Goal: Task Accomplishment & Management: Manage account settings

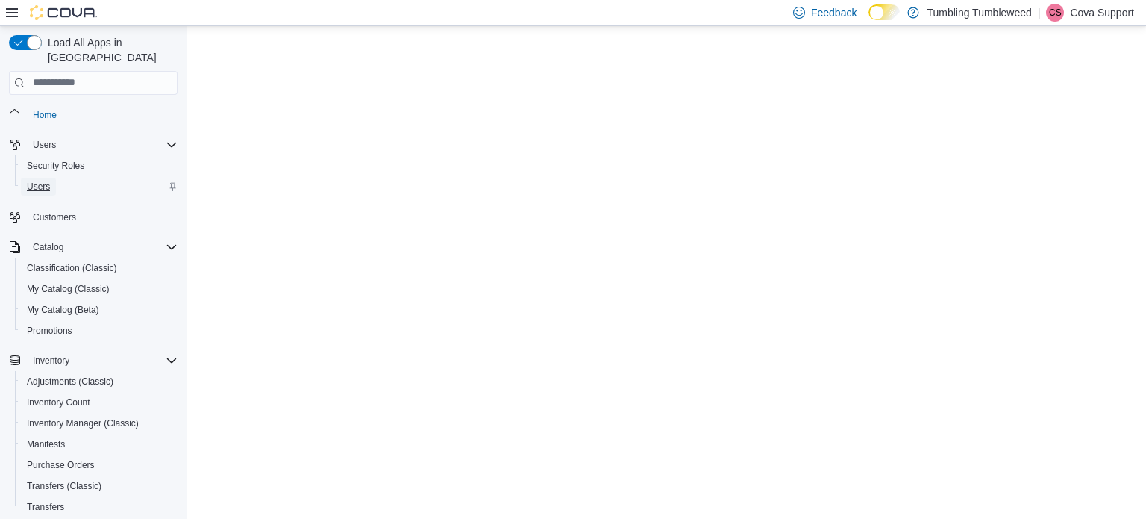
click at [37, 181] on span "Users" at bounding box center [38, 187] width 23 height 12
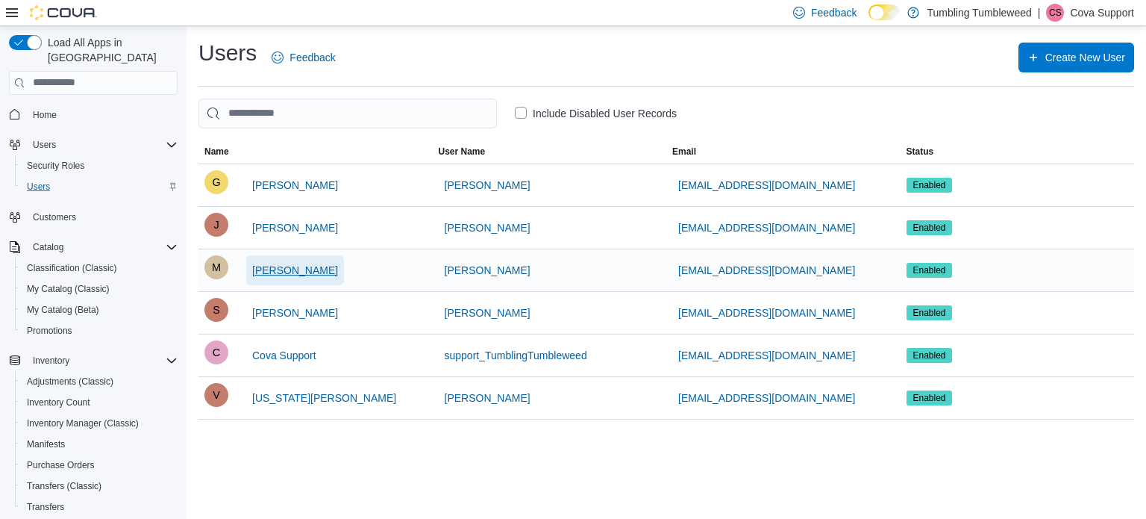
click at [290, 266] on span "Mike Martinez" at bounding box center [295, 270] width 86 height 15
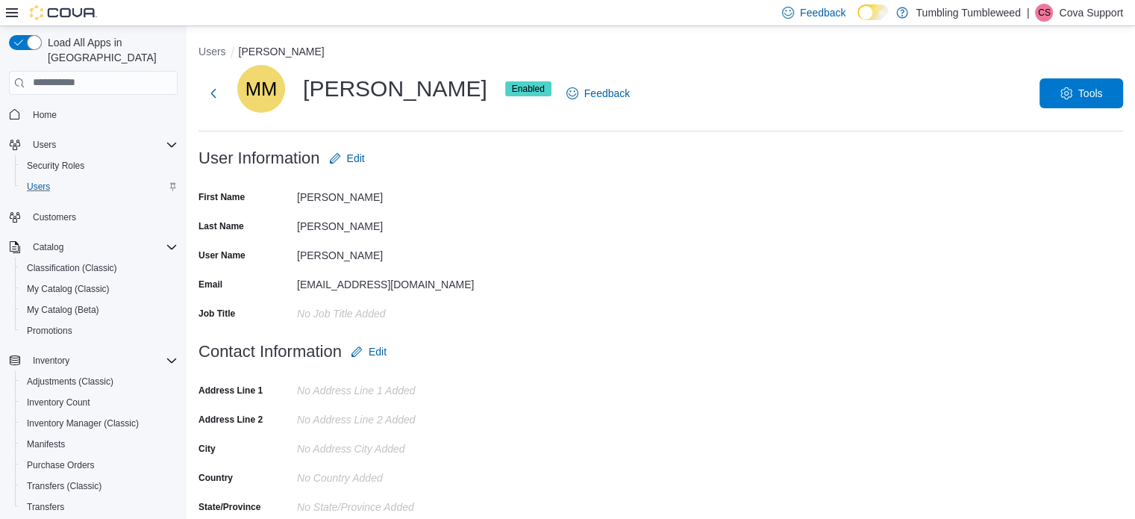
click at [632, 70] on div "MM Mike Martinez Enabled Feedback Tools" at bounding box center [661, 93] width 925 height 57
drag, startPoint x: 1079, startPoint y: 14, endPoint x: 1079, endPoint y: 22, distance: 8.2
click at [1079, 14] on p "Cova Support" at bounding box center [1091, 13] width 64 height 18
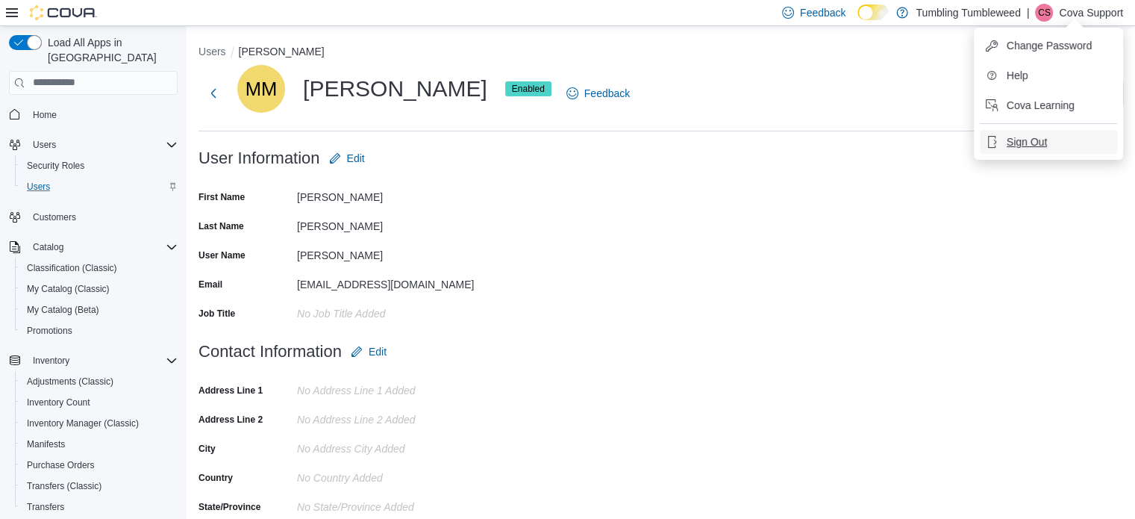
drag, startPoint x: 1026, startPoint y: 143, endPoint x: 1025, endPoint y: 152, distance: 9.0
click at [1025, 143] on span "Sign Out" at bounding box center [1027, 141] width 40 height 15
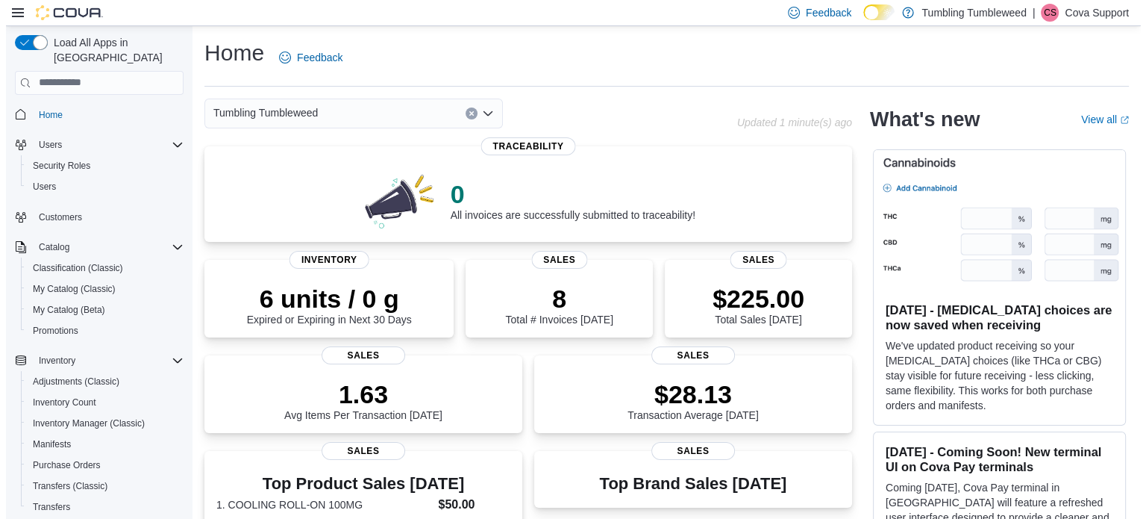
scroll to position [212, 0]
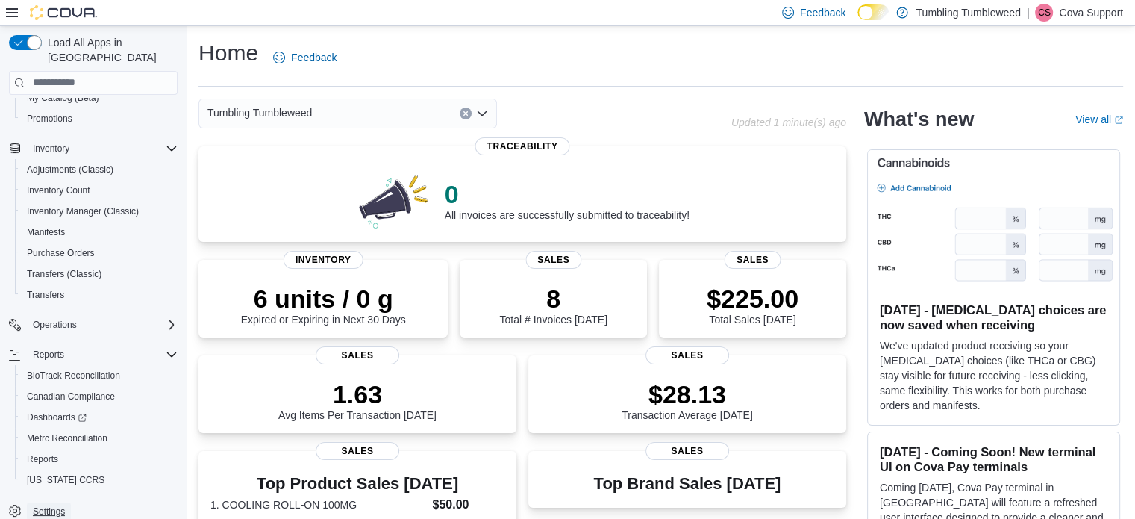
click at [63, 505] on span "Settings" at bounding box center [49, 511] width 32 height 12
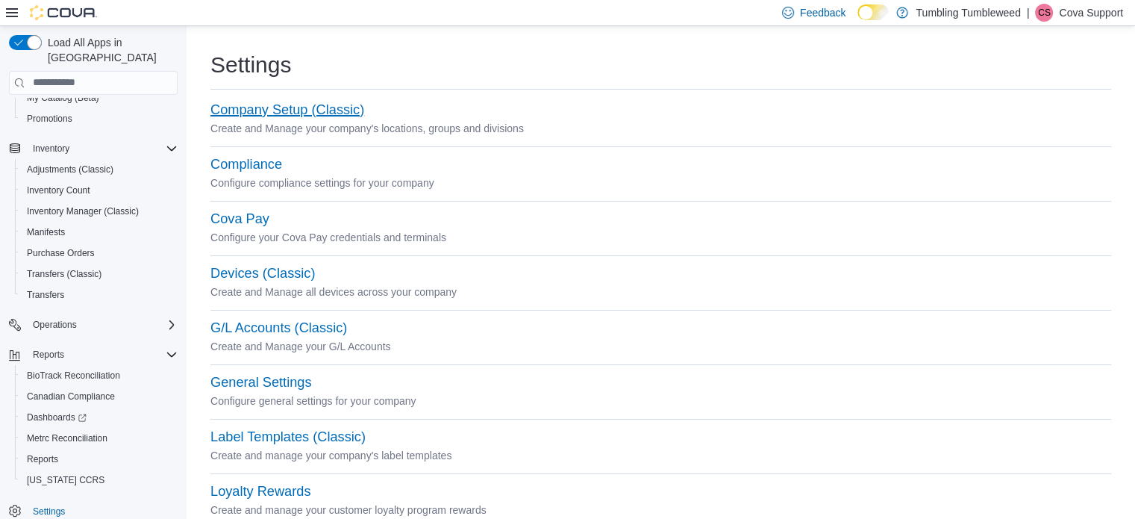
click at [324, 113] on button "Company Setup (Classic)" at bounding box center [287, 110] width 154 height 16
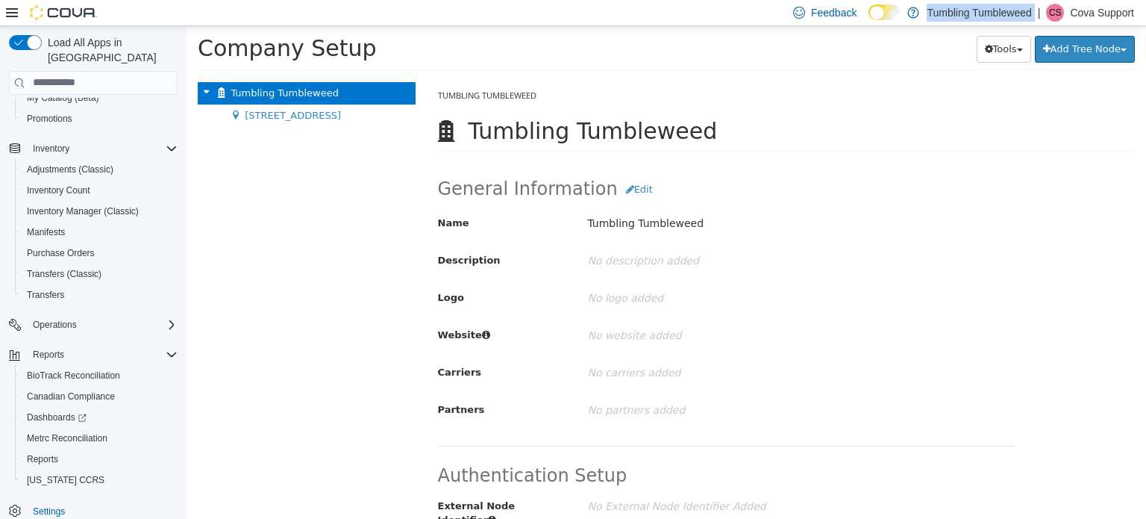
drag, startPoint x: 1024, startPoint y: 11, endPoint x: 923, endPoint y: 17, distance: 100.9
click at [924, 17] on div "Feedback Dark Mode Tumbling Tumbleweed | CS Cova Support" at bounding box center [960, 13] width 347 height 30
copy p "Tumbling Tumbleweed"
click at [1079, 11] on p "Cova Support" at bounding box center [1102, 13] width 64 height 18
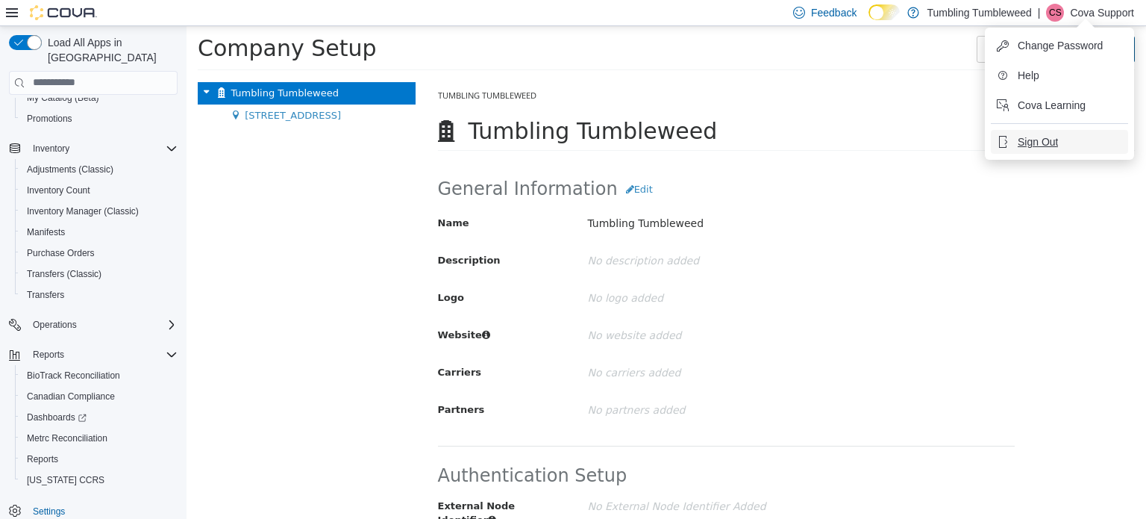
click at [1048, 135] on span "Sign Out" at bounding box center [1038, 141] width 40 height 15
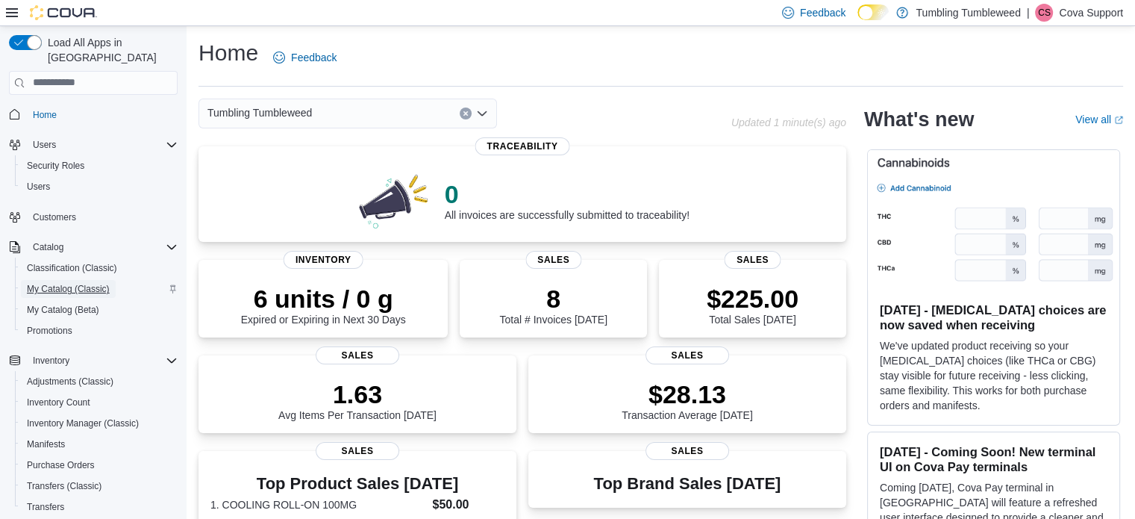
click at [77, 283] on span "My Catalog (Classic)" at bounding box center [68, 289] width 83 height 12
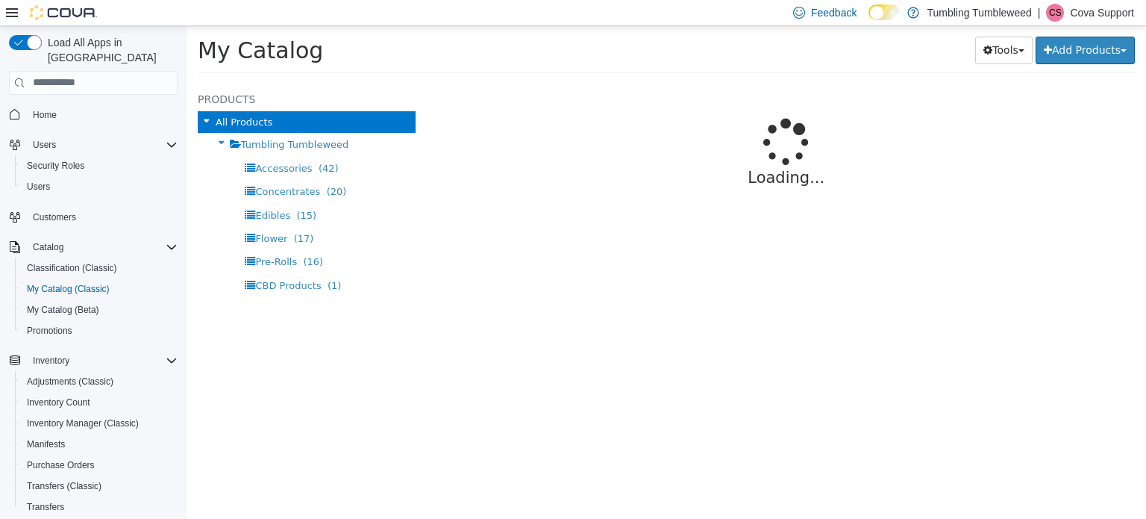
select select "**********"
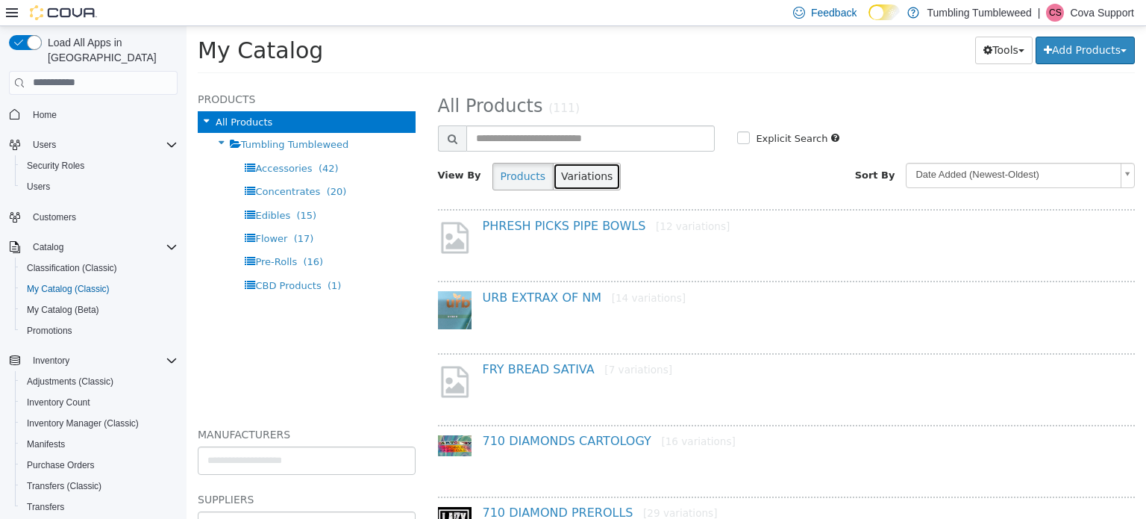
click at [582, 169] on button "Variations" at bounding box center [587, 176] width 68 height 28
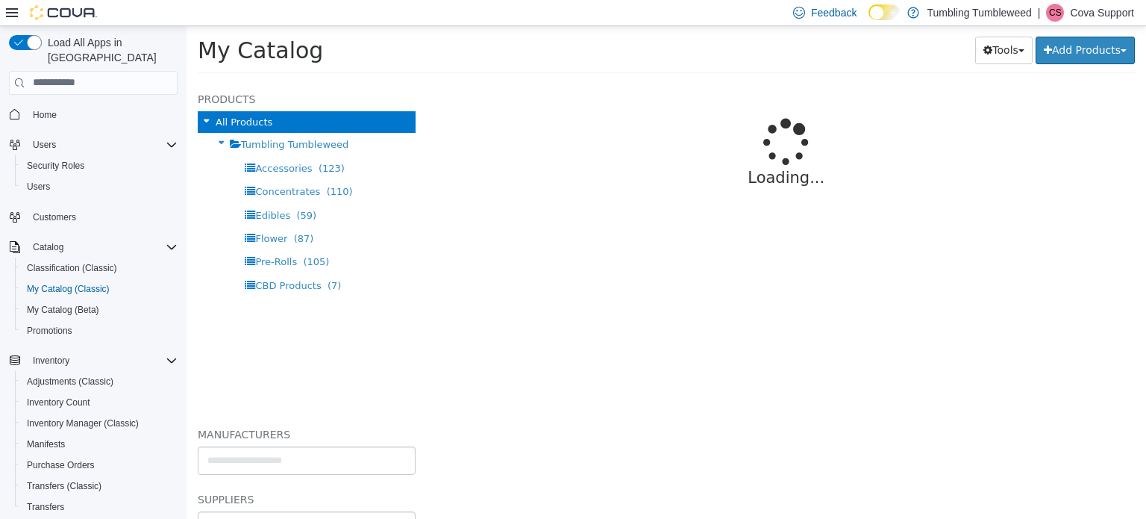
select select "**********"
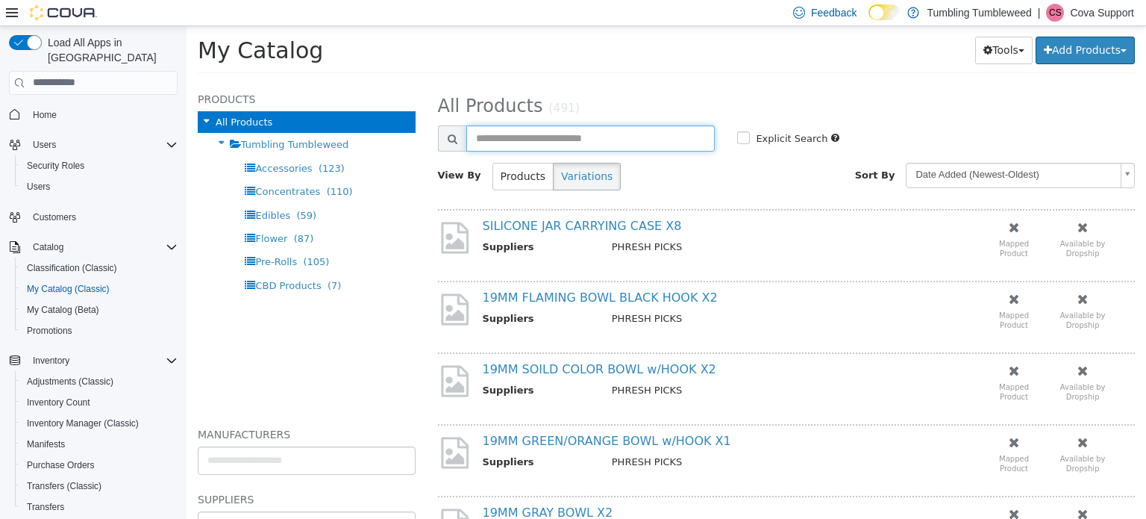
click at [543, 135] on input "text" at bounding box center [591, 138] width 249 height 26
click at [539, 140] on input "text" at bounding box center [591, 138] width 249 height 26
click at [538, 136] on input "text" at bounding box center [591, 138] width 249 height 26
type input "**********"
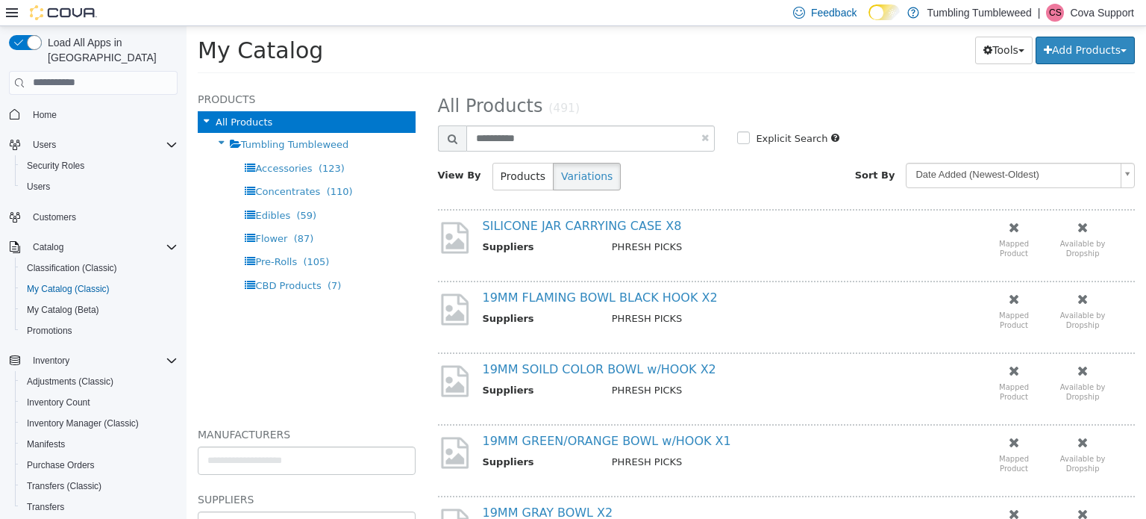
select select "**********"
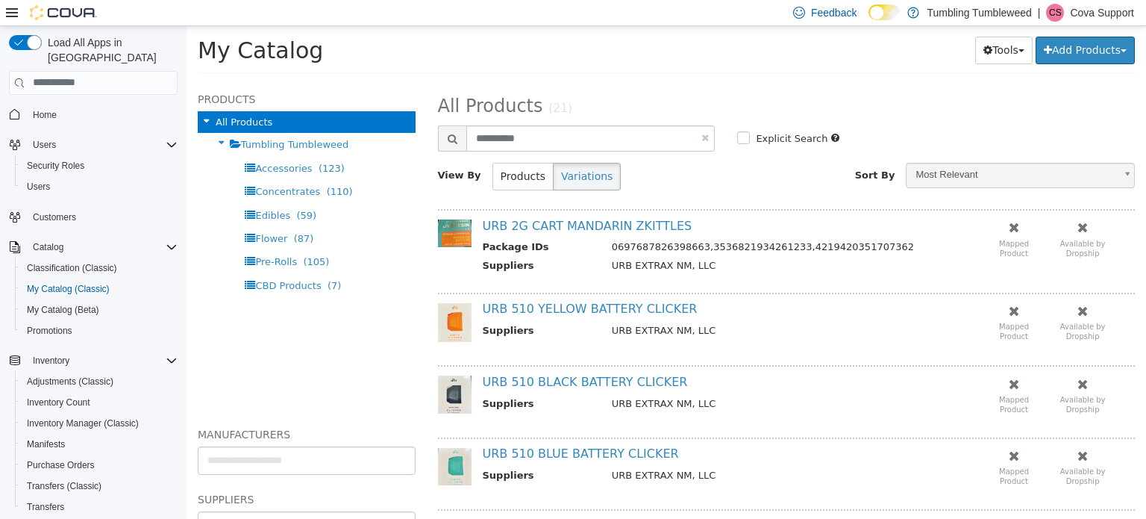
drag, startPoint x: 1092, startPoint y: 11, endPoint x: 1094, endPoint y: 22, distance: 11.4
click at [1093, 13] on p "Cova Support" at bounding box center [1102, 13] width 64 height 18
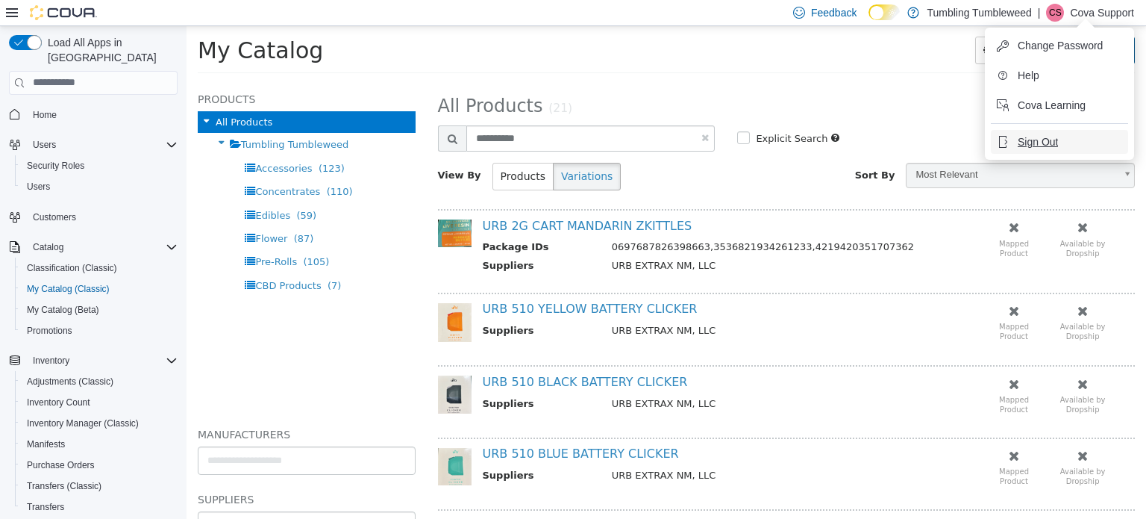
click at [1049, 142] on span "Sign Out" at bounding box center [1038, 141] width 40 height 15
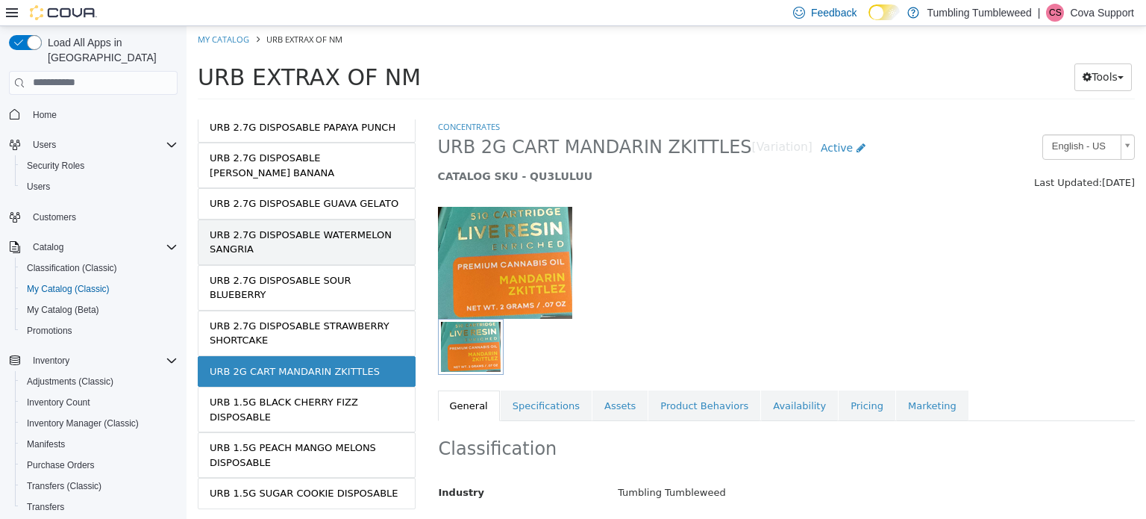
scroll to position [316, 0]
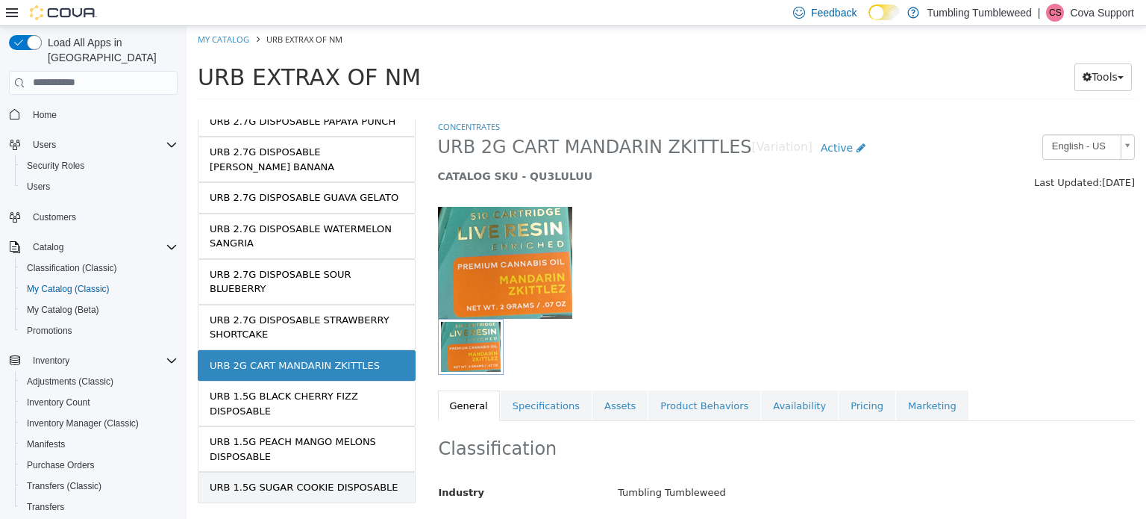
click at [296, 471] on link "URB 1.5G SUGAR COOKIE DISPOSABLE" at bounding box center [307, 486] width 218 height 31
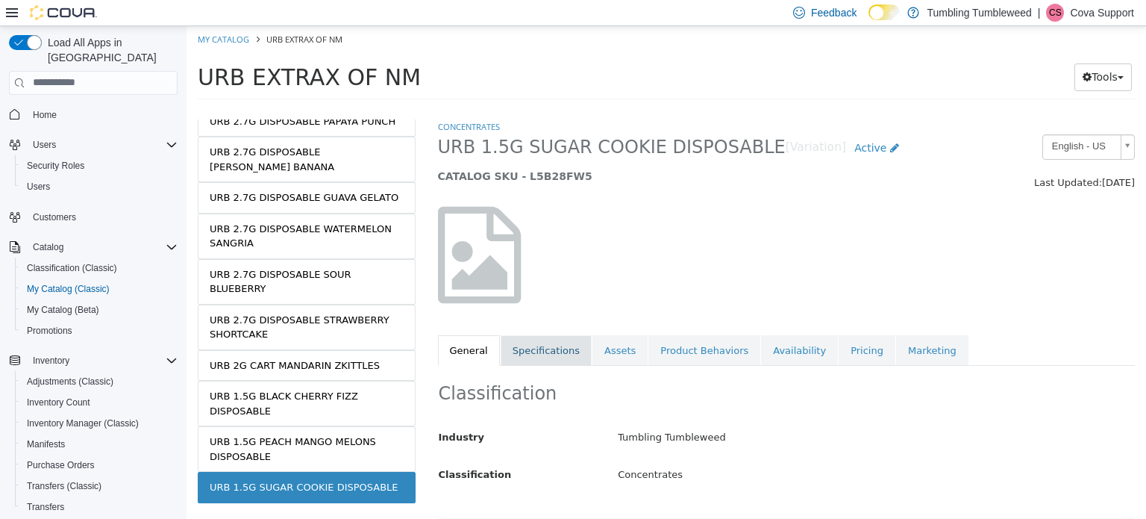
click at [528, 346] on link "Specifications" at bounding box center [546, 349] width 91 height 31
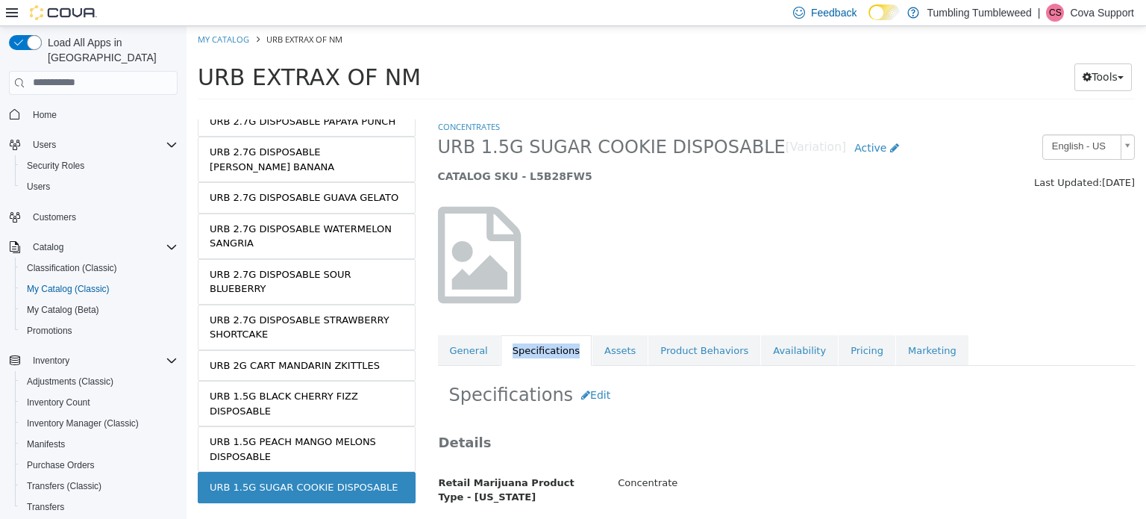
click at [528, 346] on link "Specifications" at bounding box center [546, 349] width 91 height 31
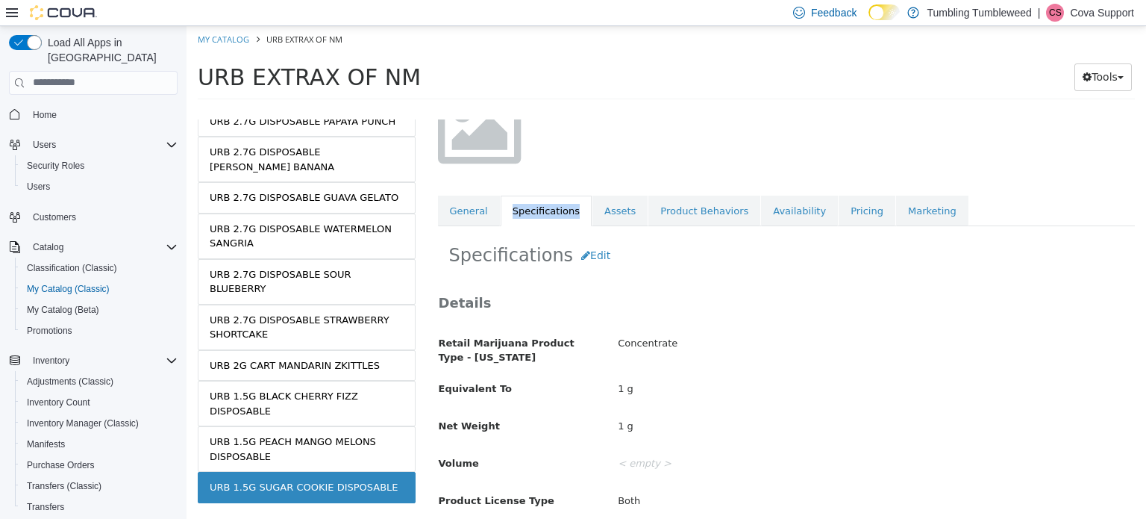
scroll to position [149, 0]
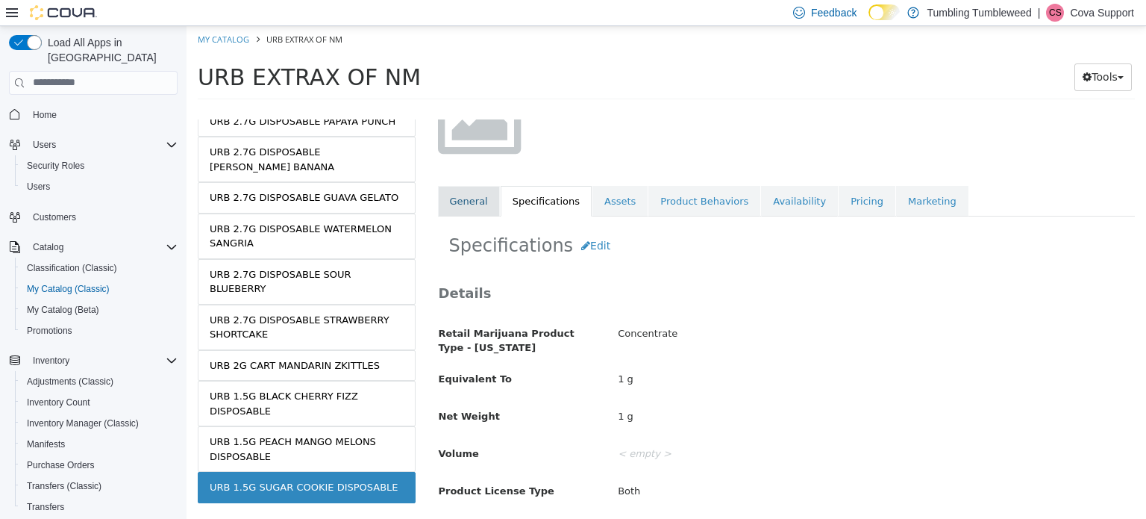
click at [476, 209] on link "General" at bounding box center [469, 200] width 62 height 31
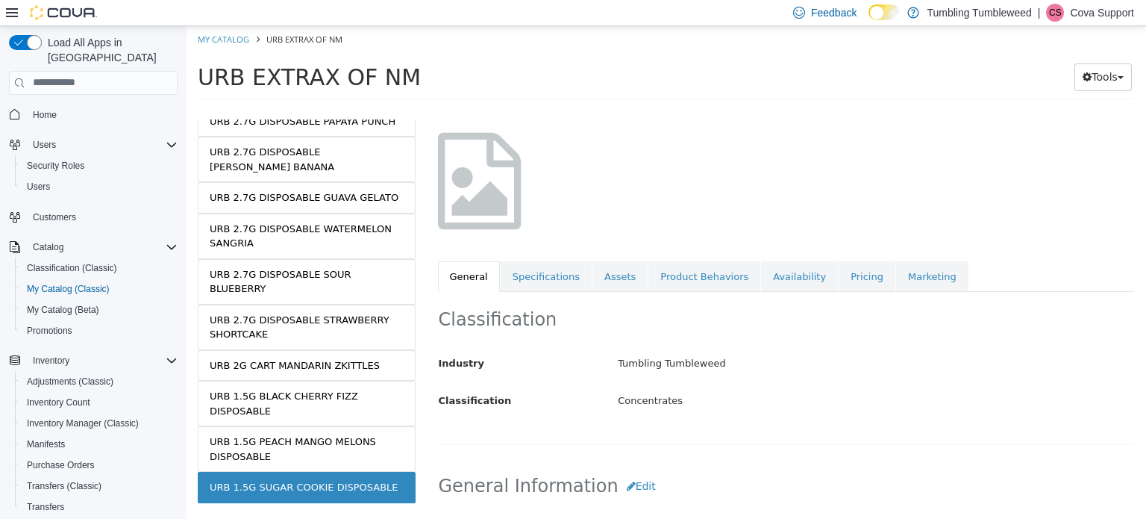
scroll to position [75, 0]
click at [537, 273] on link "Specifications" at bounding box center [546, 275] width 91 height 31
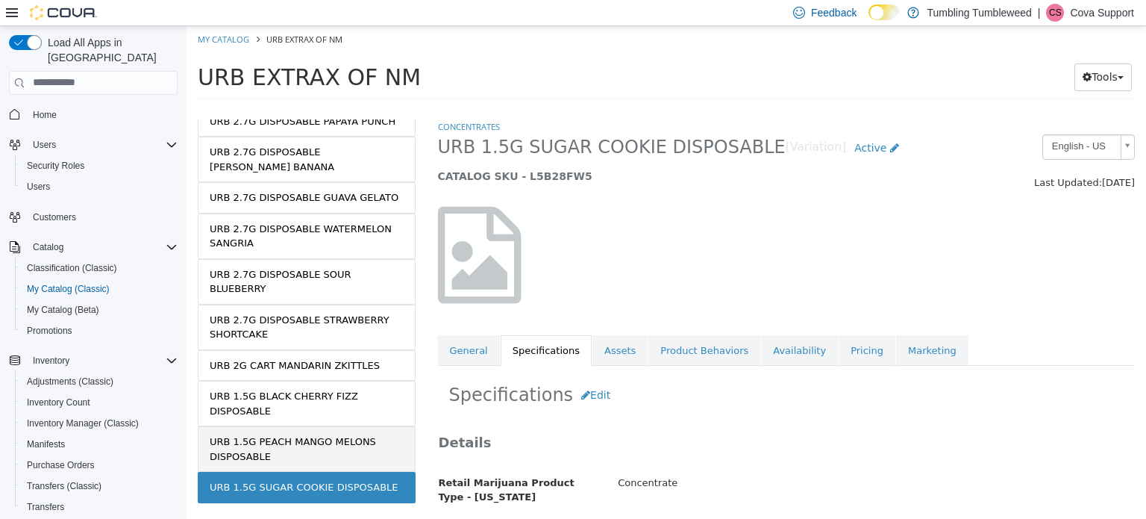
click at [311, 434] on div "URB 1.5G PEACH MANGO MELONS DISPOSABLE" at bounding box center [307, 448] width 194 height 29
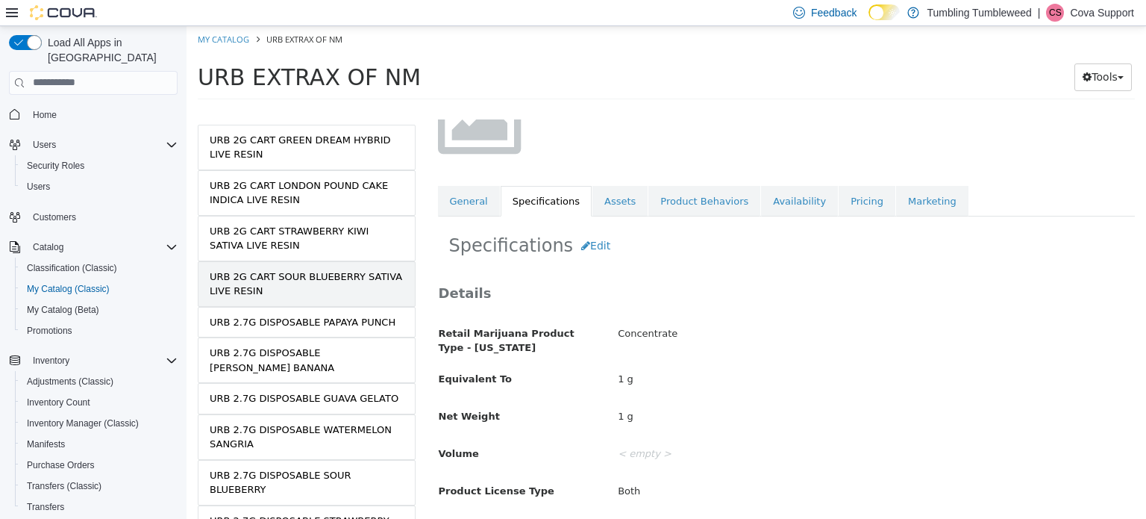
scroll to position [93, 0]
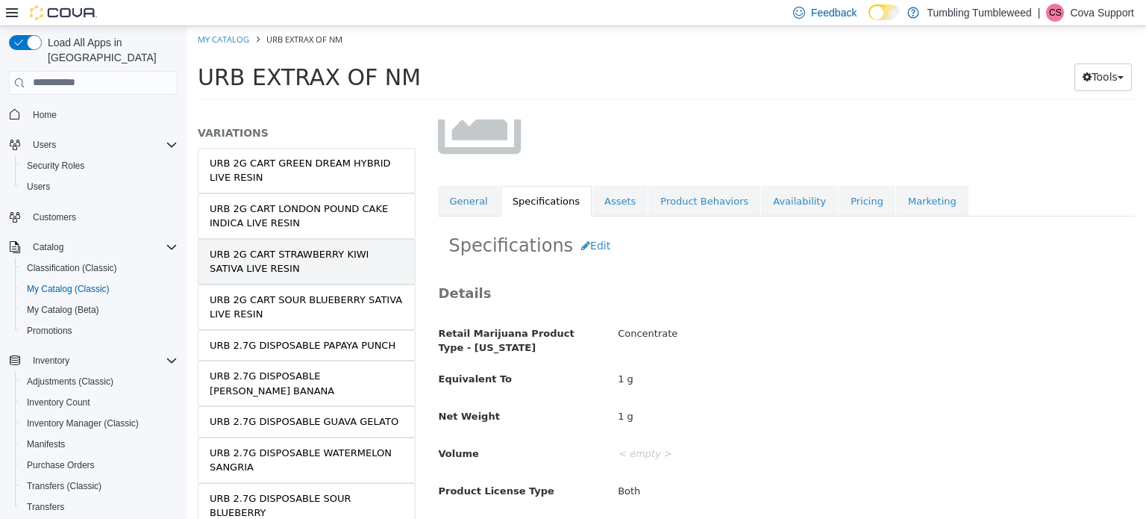
click at [305, 253] on div "URB 2G CART STRAWBERRY KIWI SATIVA LIVE RESIN" at bounding box center [307, 260] width 194 height 29
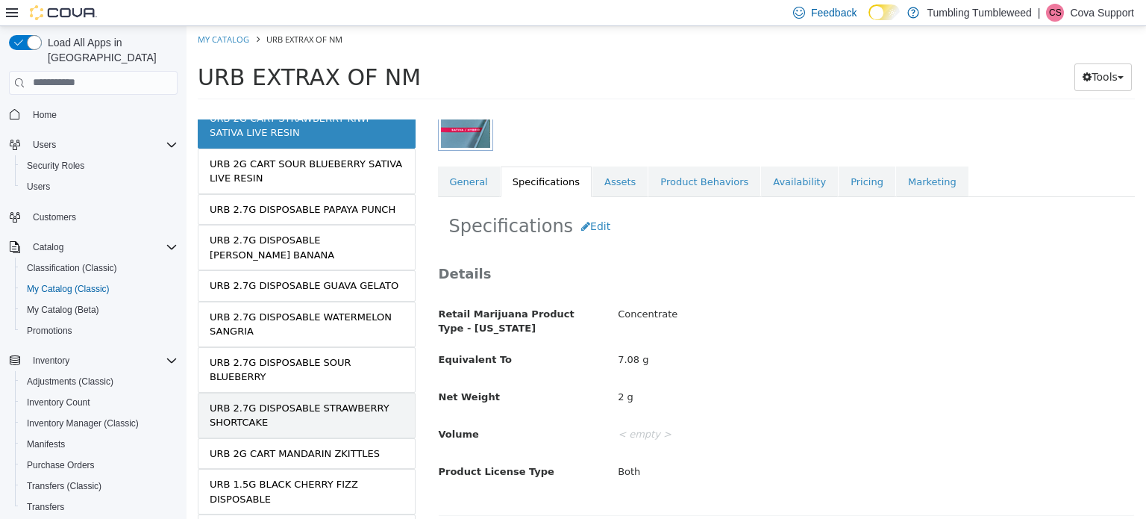
scroll to position [18, 0]
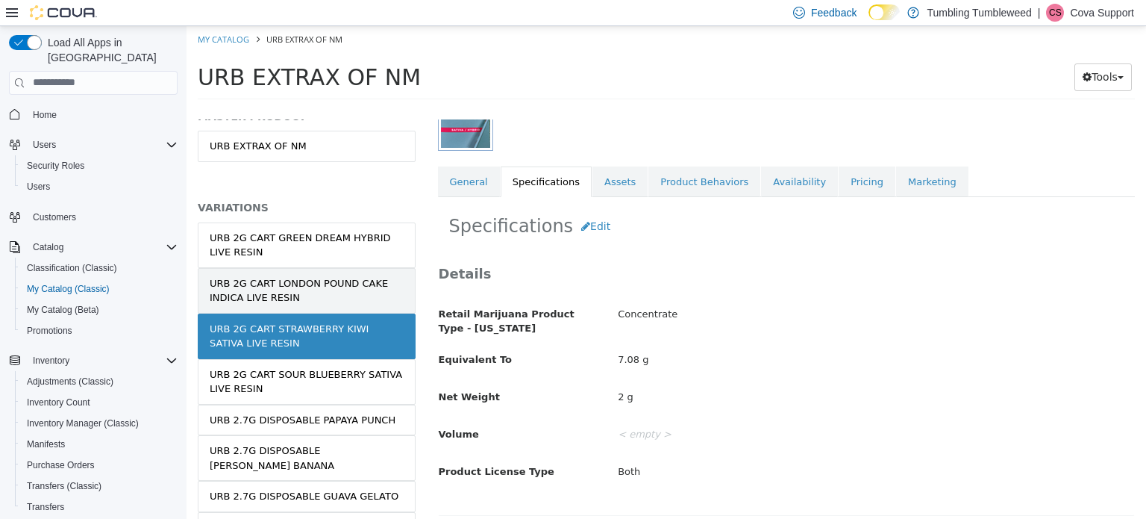
click at [288, 280] on div "URB 2G CART LONDON POUND CAKE INDICA LIVE RESIN" at bounding box center [307, 289] width 194 height 29
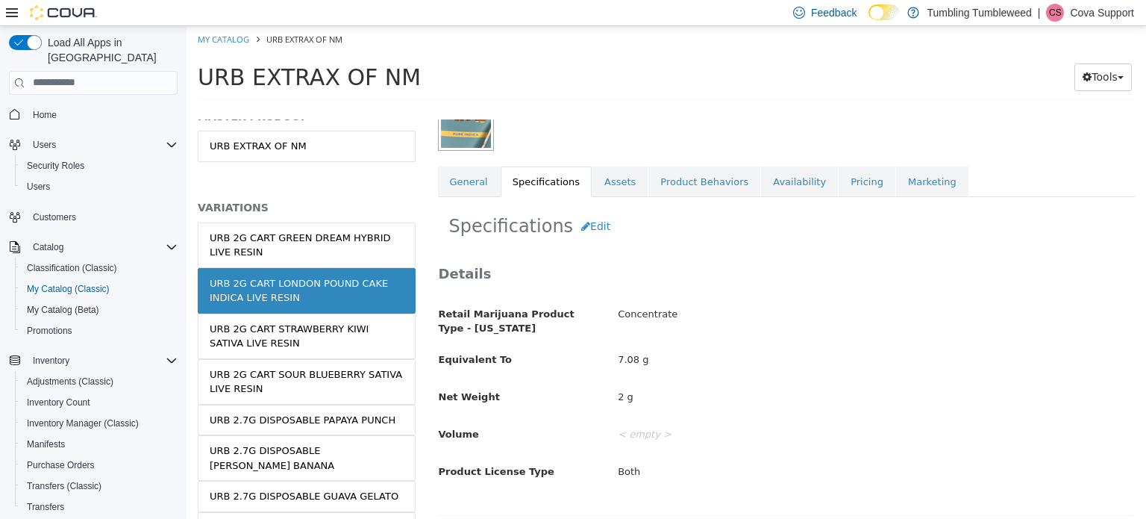
click at [270, 243] on div "URB 2G CART GREEN DREAM HYBRID LIVE RESIN" at bounding box center [307, 244] width 194 height 29
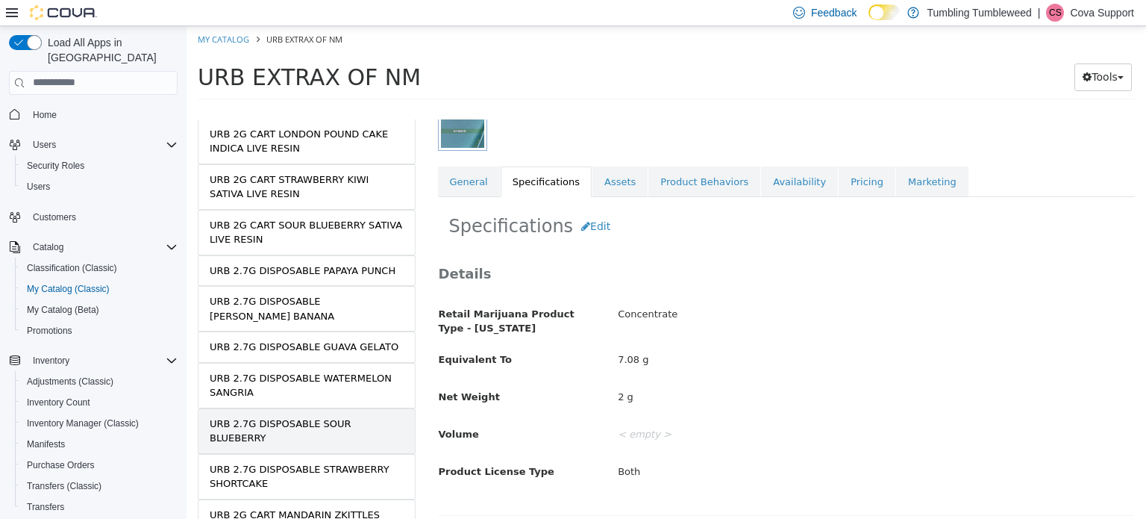
scroll to position [242, 0]
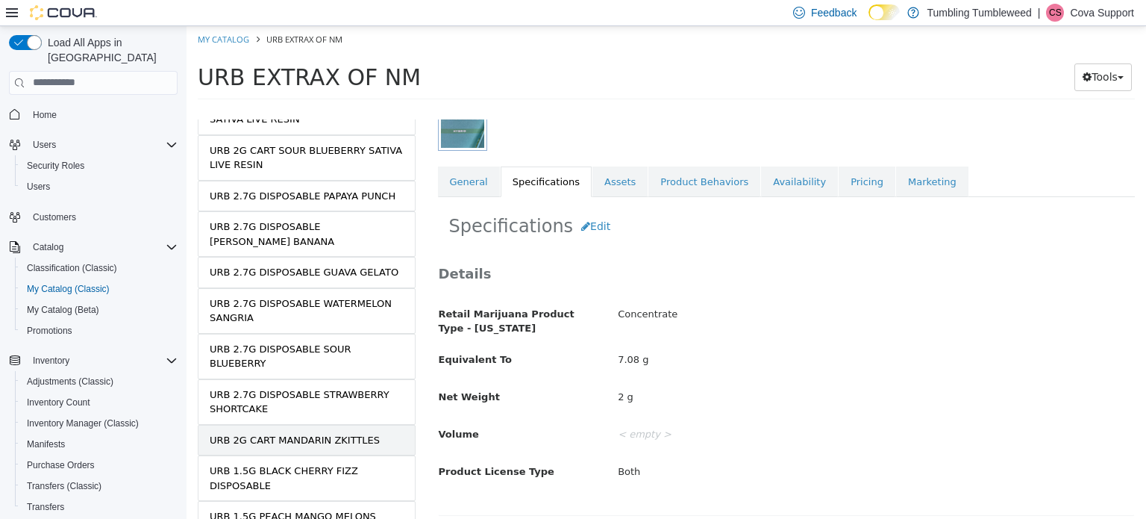
click at [297, 432] on div "URB 2G CART MANDARIN ZKITTLES" at bounding box center [295, 439] width 170 height 15
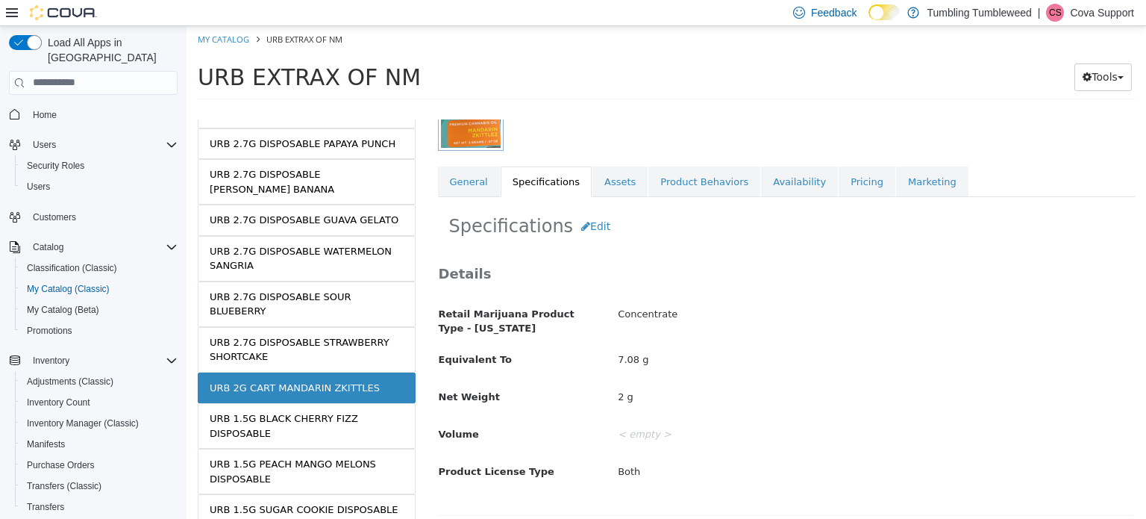
scroll to position [316, 0]
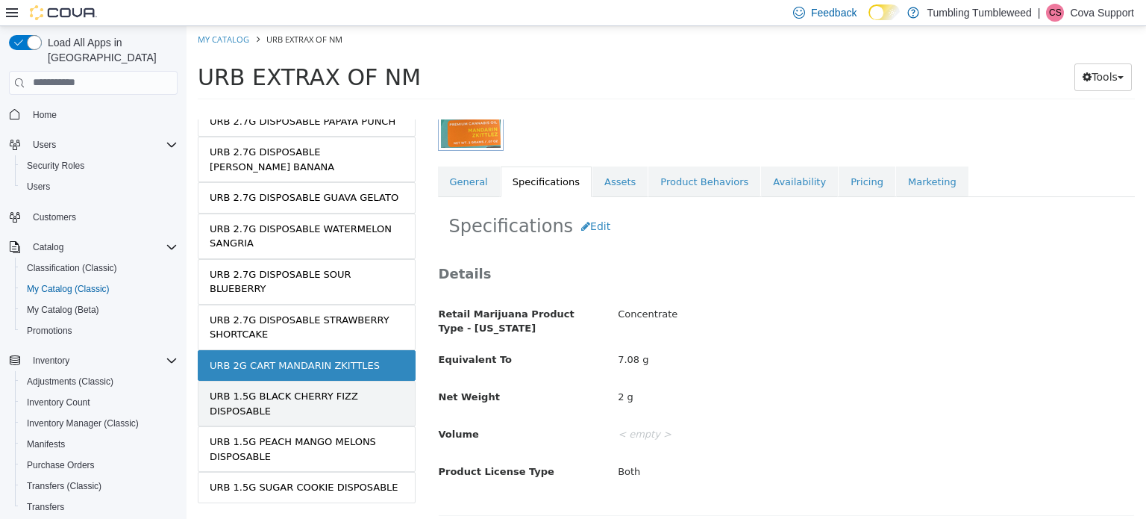
click at [293, 388] on div "URB 1.5G BLACK CHERRY FIZZ DISPOSABLE" at bounding box center [307, 402] width 194 height 29
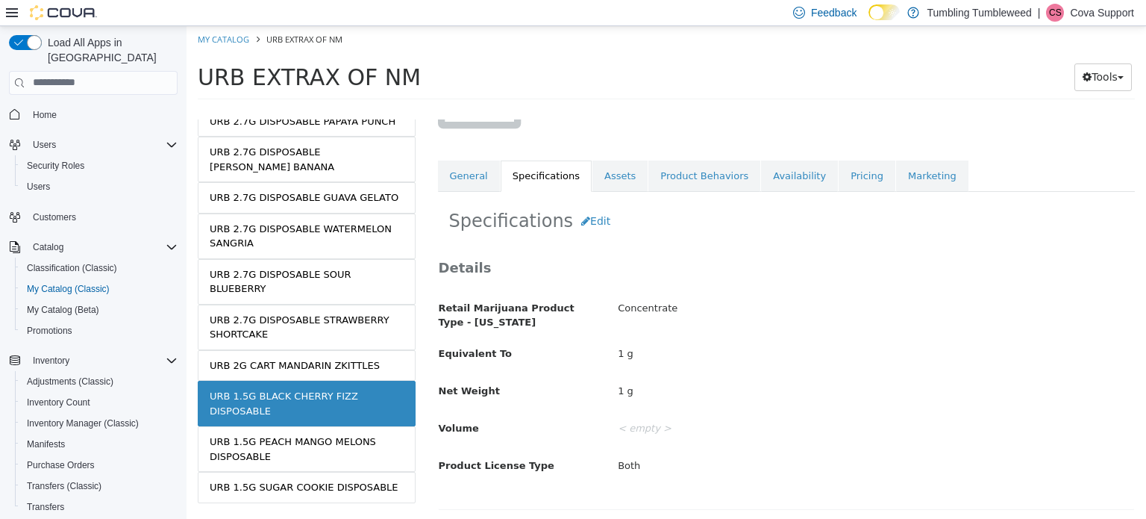
scroll to position [175, 0]
click at [319, 479] on div "URB 1.5G SUGAR COOKIE DISPOSABLE" at bounding box center [304, 486] width 189 height 15
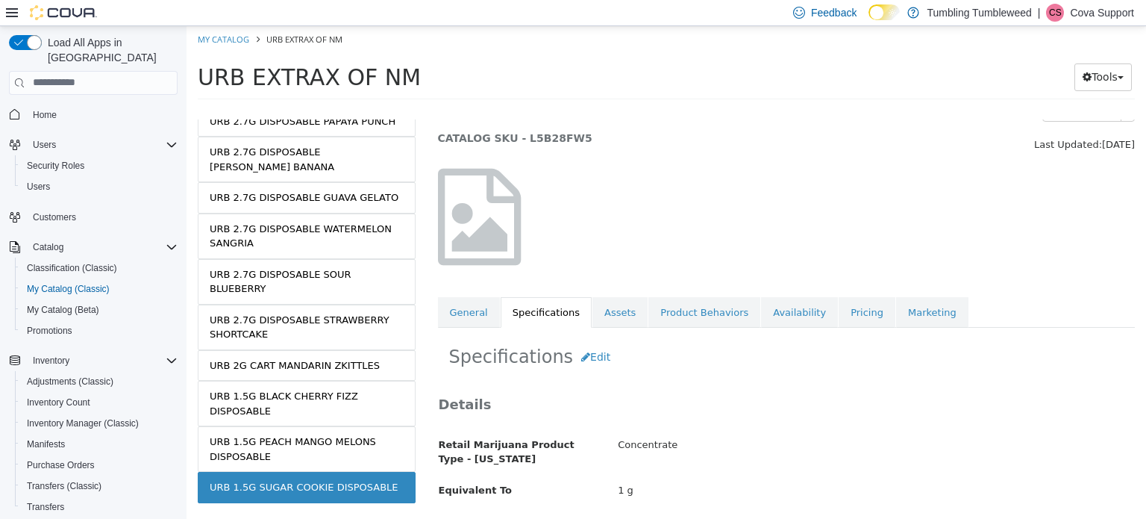
scroll to position [75, 0]
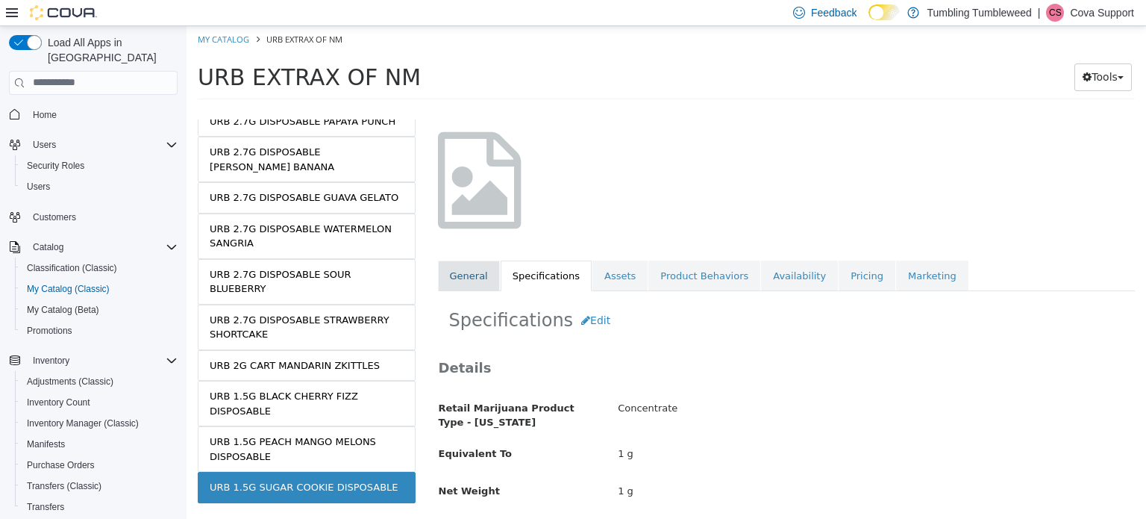
click at [466, 280] on link "General" at bounding box center [469, 275] width 62 height 31
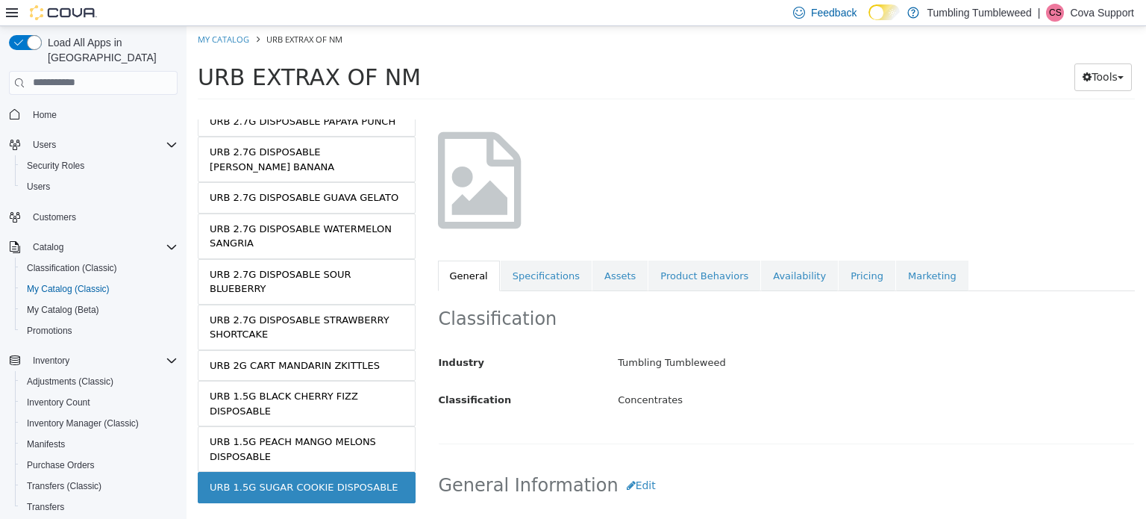
scroll to position [299, 0]
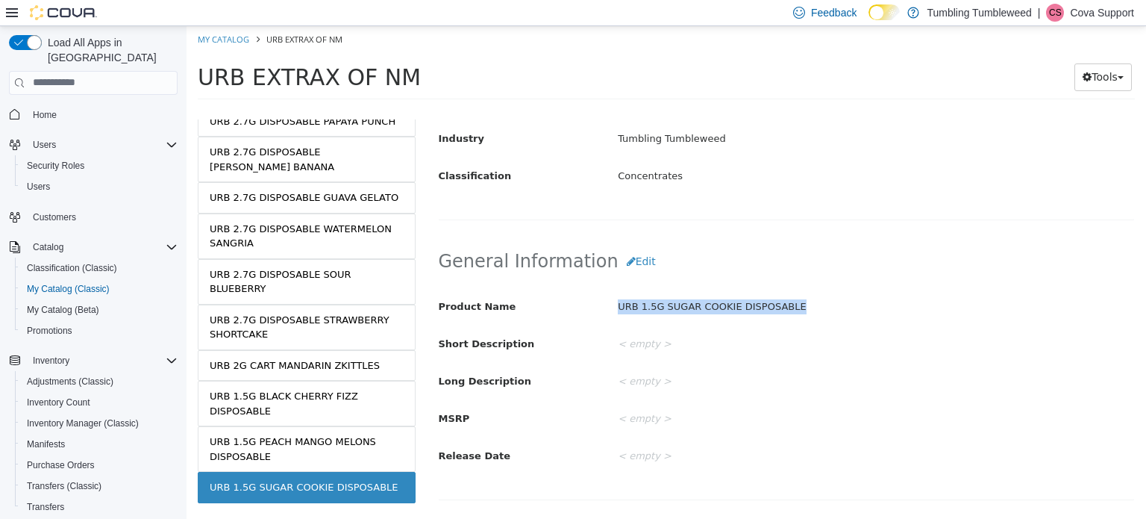
drag, startPoint x: 630, startPoint y: 305, endPoint x: 478, endPoint y: 508, distance: 253.8
click at [818, 310] on div "URB 1.5G SUGAR COOKIE DISPOSABLE" at bounding box center [876, 306] width 539 height 26
copy div "URB 1.5G SUGAR COOKIE DISPOSABLE"
drag, startPoint x: 932, startPoint y: 157, endPoint x: 923, endPoint y: 163, distance: 10.8
click at [932, 157] on div "Industry Tumbling Tumbleweed Classification Concentrates" at bounding box center [787, 156] width 696 height 63
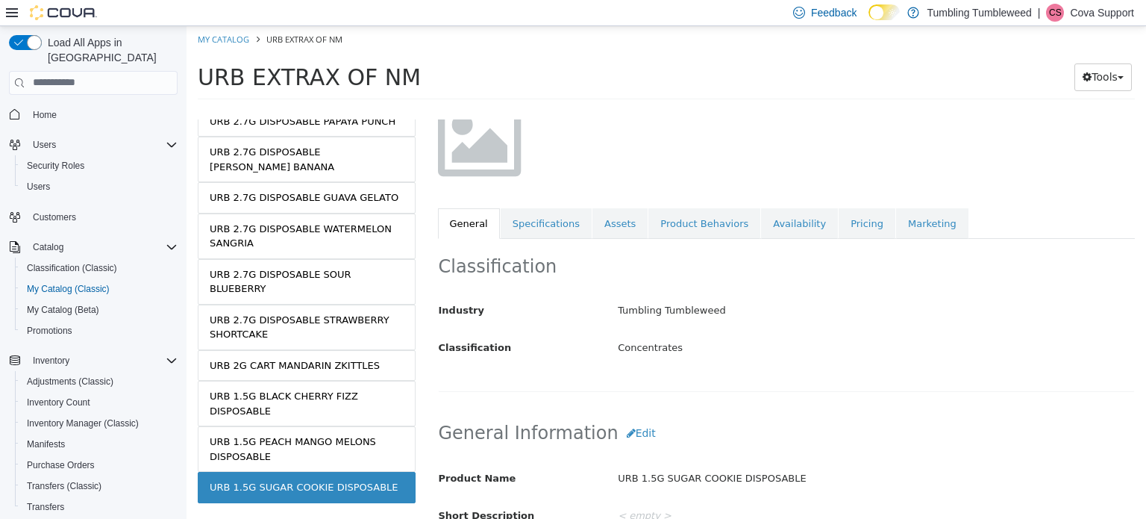
scroll to position [0, 0]
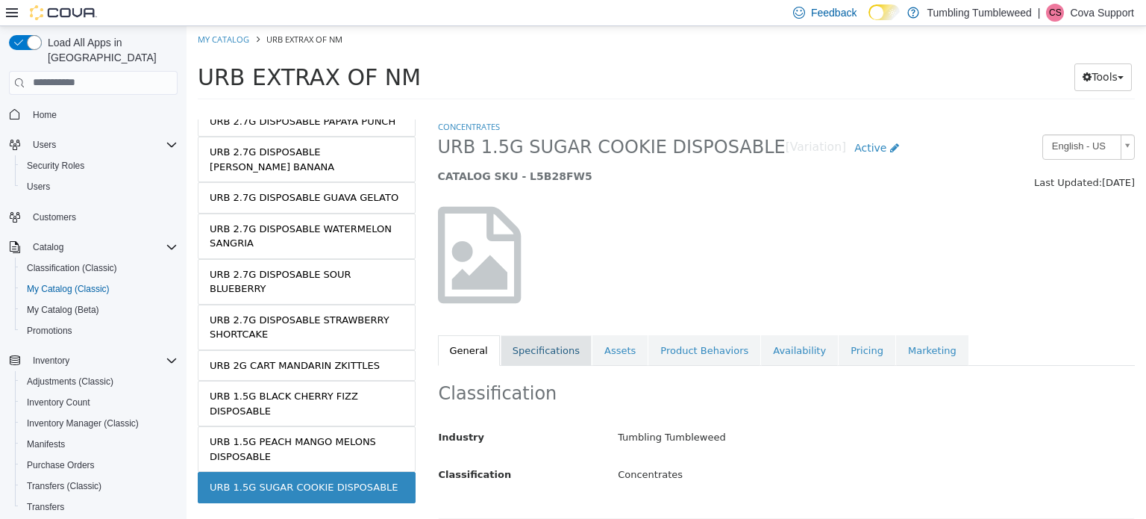
click at [555, 345] on link "Specifications" at bounding box center [546, 349] width 91 height 31
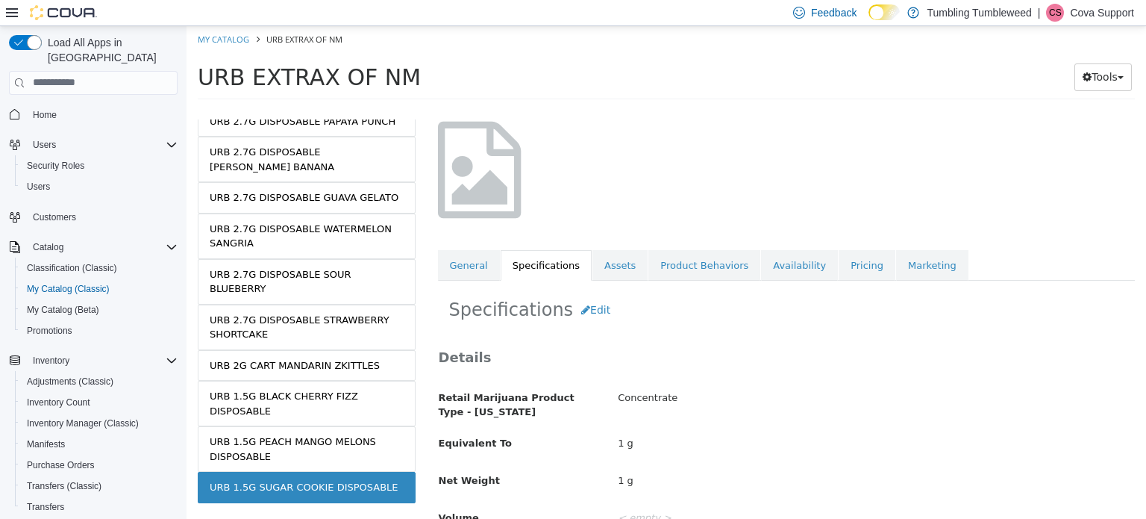
scroll to position [175, 0]
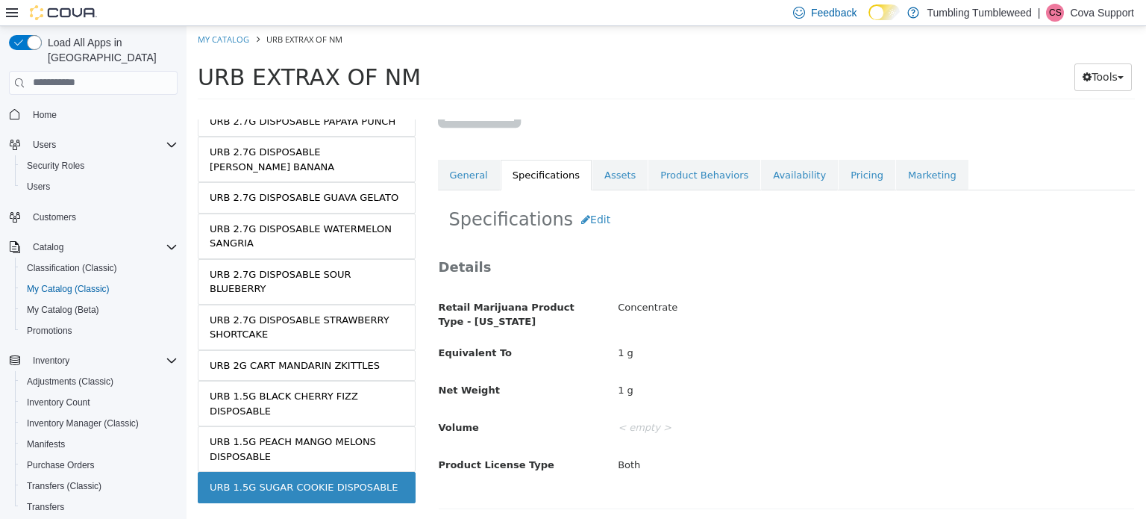
click at [1091, 11] on p "Cova Support" at bounding box center [1102, 13] width 64 height 18
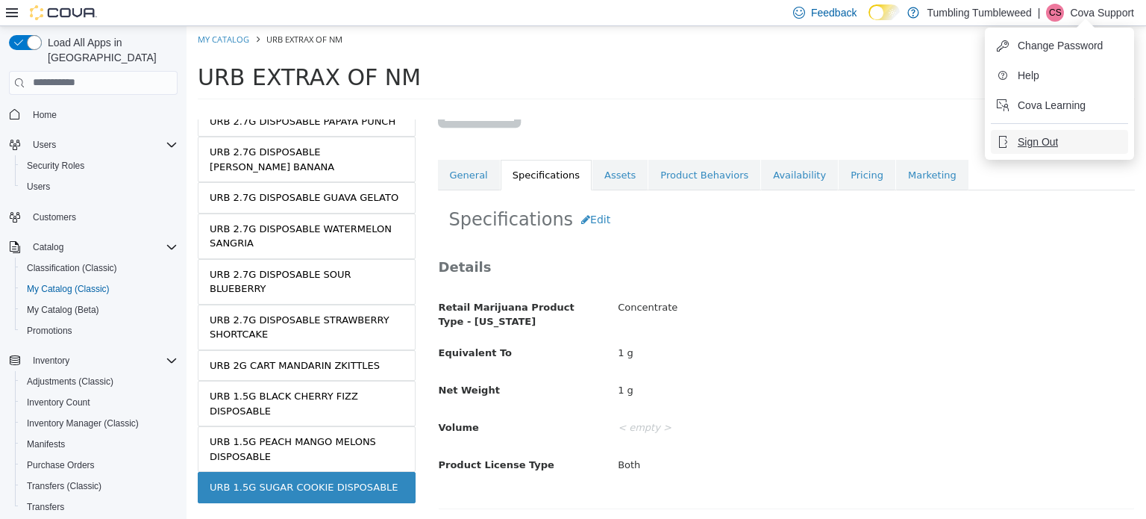
click at [1045, 143] on span "Sign Out" at bounding box center [1038, 141] width 40 height 15
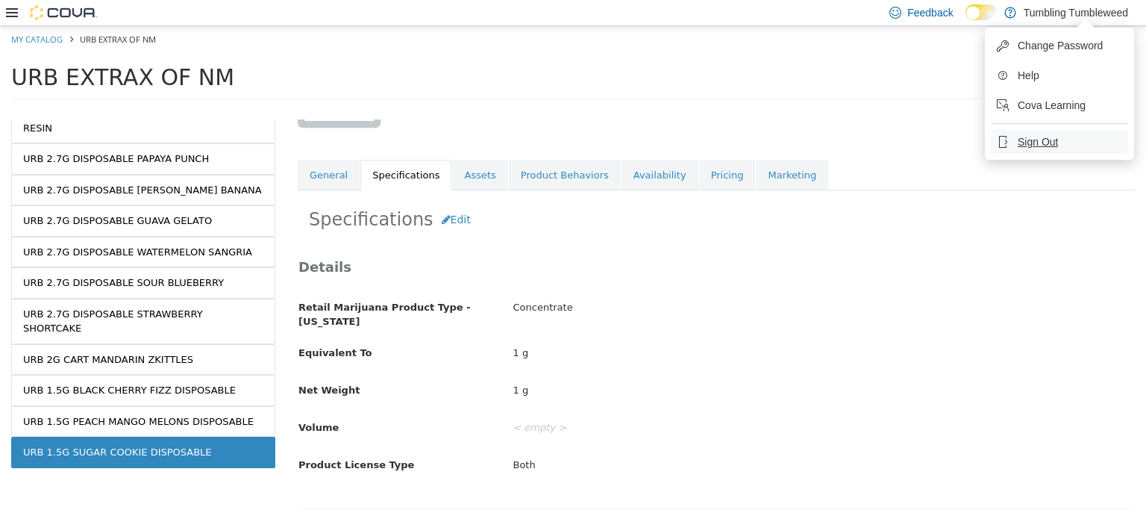
scroll to position [215, 0]
